Goal: Transaction & Acquisition: Purchase product/service

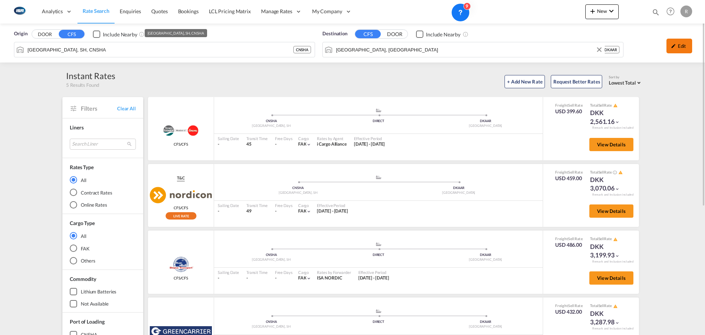
click at [682, 44] on div "Edit" at bounding box center [680, 46] width 26 height 15
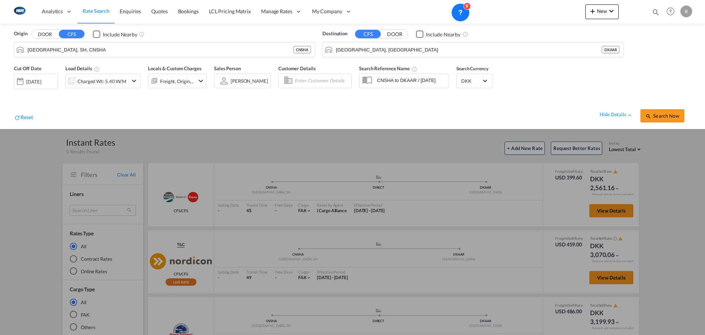
drag, startPoint x: 103, startPoint y: 14, endPoint x: 126, endPoint y: 48, distance: 41.4
click at [103, 14] on span "Rate Search" at bounding box center [96, 11] width 27 height 6
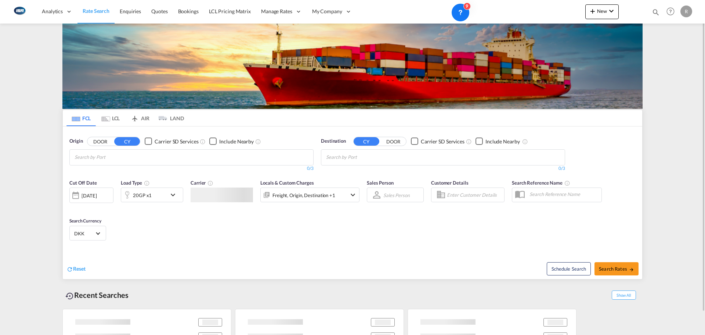
click at [147, 152] on md-chips at bounding box center [191, 156] width 243 height 15
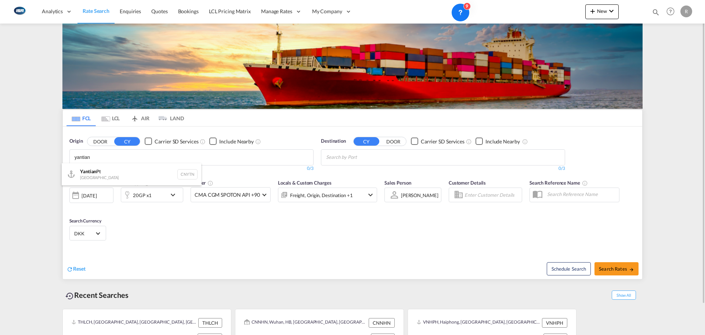
type input "yantian"
click at [112, 171] on div "Yantian Pt China CNYTN" at bounding box center [132, 174] width 140 height 22
click at [373, 156] on body "Analytics Reports Dashboard Rate Search Enquiries Quotes Bookings" at bounding box center [352, 167] width 705 height 335
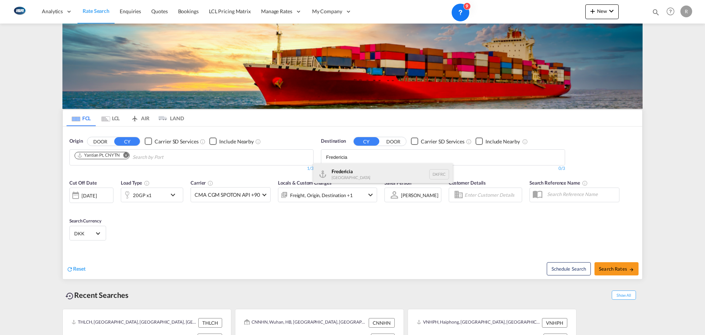
type input "Fredericia"
click at [356, 174] on div "Fredericia [GEOGRAPHIC_DATA] DKFRC" at bounding box center [383, 174] width 140 height 22
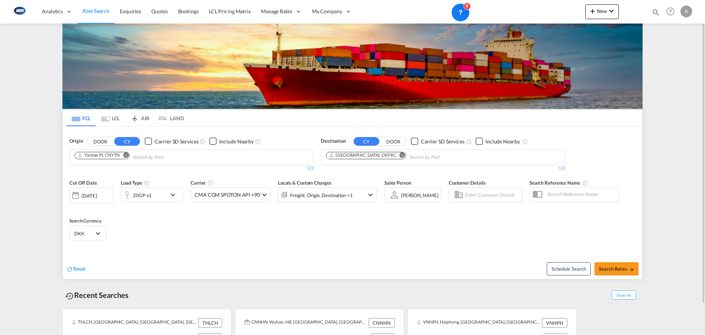
click at [93, 196] on div "[DATE]" at bounding box center [89, 195] width 15 height 7
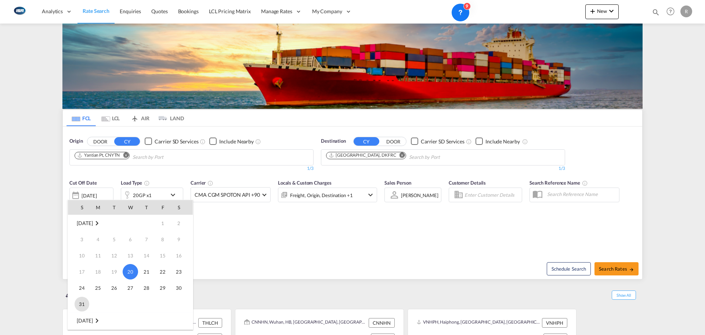
click at [86, 304] on span "31" at bounding box center [82, 303] width 15 height 15
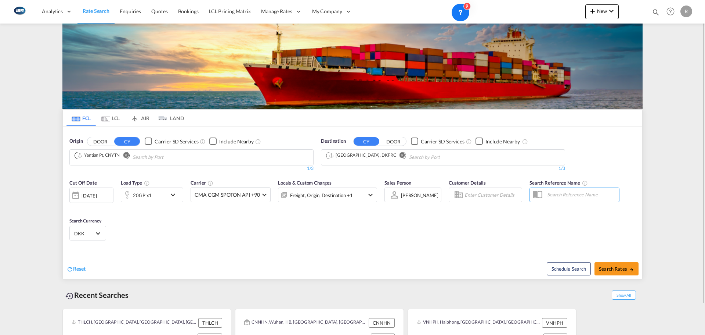
click at [172, 196] on md-icon "icon-chevron-down" at bounding box center [175, 194] width 12 height 9
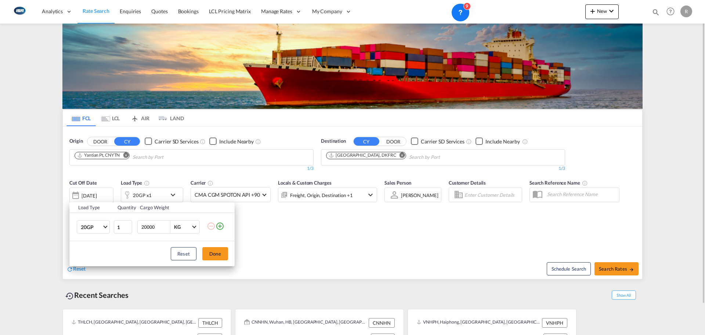
drag, startPoint x: 449, startPoint y: 241, endPoint x: 517, endPoint y: 252, distance: 69.2
click at [449, 241] on div "Load Type Quantity Cargo Weight 20GP 20GP 40GP 40HC 45HC 20RE 40RE 40HR 20OT 40…" at bounding box center [352, 167] width 705 height 335
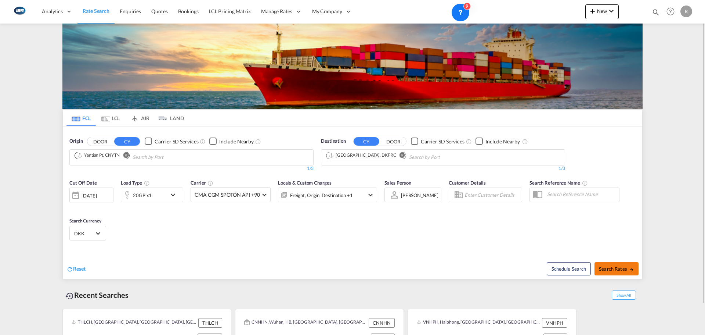
click at [614, 268] on span "Search Rates" at bounding box center [616, 269] width 35 height 6
type input "CNYTN to DKFRC / [DATE]"
